Goal: Task Accomplishment & Management: Manage account settings

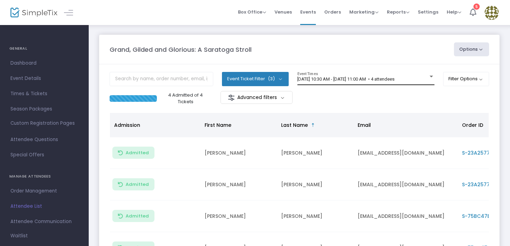
click at [430, 77] on div at bounding box center [431, 77] width 3 height 2
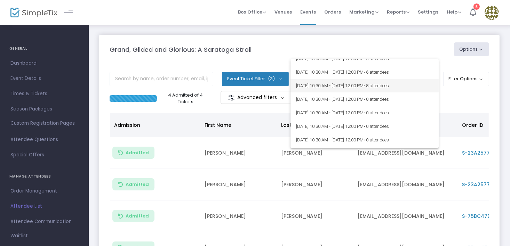
scroll to position [800, 0]
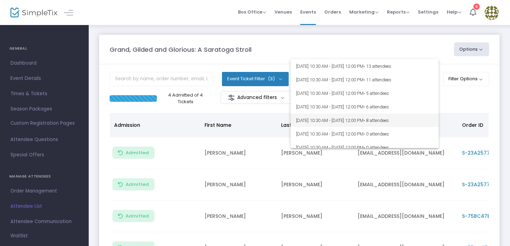
click at [381, 117] on span "[DATE] 10:30 AM - [DATE] 12:00 PM • 8 attendees" at bounding box center [364, 121] width 137 height 14
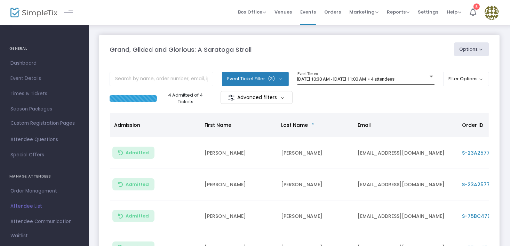
click at [430, 76] on div at bounding box center [431, 77] width 3 height 2
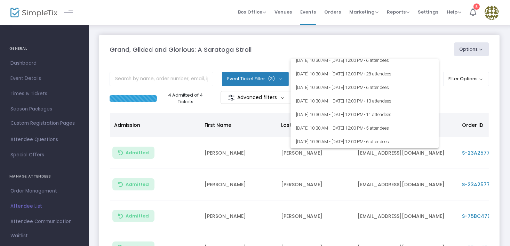
scroll to position [800, 0]
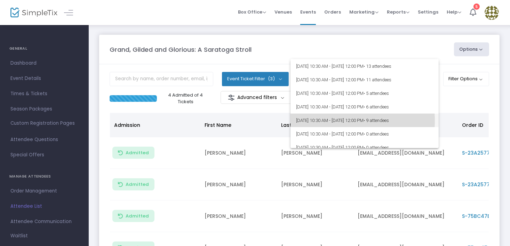
click at [345, 121] on span "9/13/2025 @ 10:30 AM - 9/13/2025 @ 12:00 PM • 9 attendees" at bounding box center [364, 121] width 137 height 14
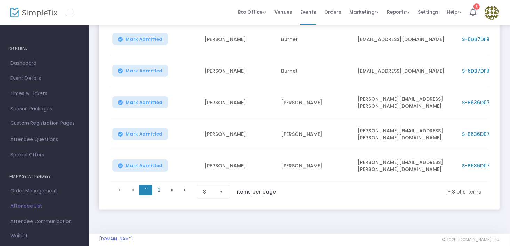
scroll to position [0, 0]
